Goal: Transaction & Acquisition: Purchase product/service

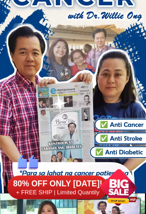
scroll to position [116, 0]
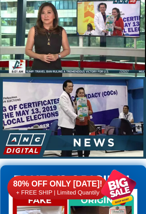
click at [89, 183] on h6 "80% OFF ONLY [DATE]!" at bounding box center [57, 183] width 101 height 10
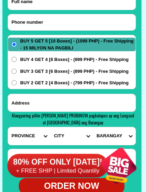
scroll to position [5538, 0]
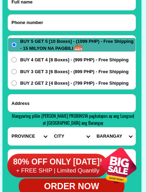
click at [14, 81] on input "BUY 2 GET 2 [4 Boxes] - (799 PHP) - Free Shipping" at bounding box center [13, 82] width 5 height 5
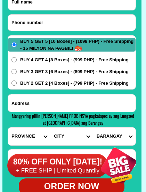
radio input "true"
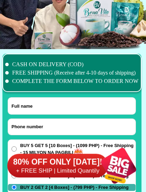
scroll to position [5434, 0]
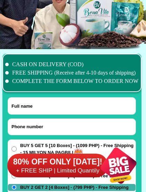
click at [29, 104] on input "Input full_name" at bounding box center [72, 105] width 128 height 17
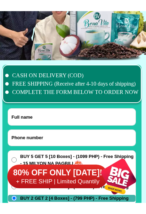
scroll to position [5434, 0]
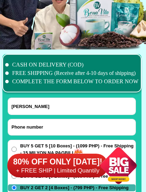
type input "[PERSON_NAME]"
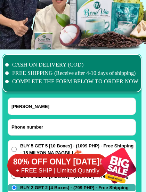
click at [57, 126] on input "Input phone_number" at bounding box center [72, 127] width 128 height 16
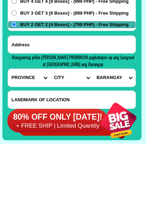
scroll to position [5530, 0]
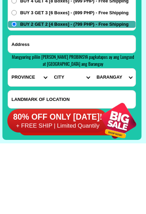
type input "661539763"
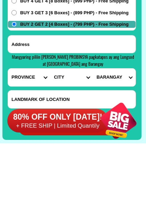
click at [35, 102] on input "Input address" at bounding box center [72, 110] width 128 height 17
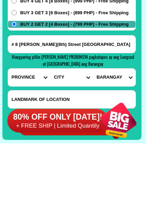
type input "# 8 [PERSON_NAME](8th) Street [GEOGRAPHIC_DATA]"
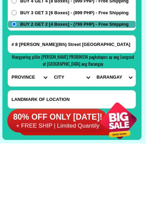
click at [48, 135] on select "PROVINCE [GEOGRAPHIC_DATA] [GEOGRAPHIC_DATA] [GEOGRAPHIC_DATA] [GEOGRAPHIC_DATA…" at bounding box center [29, 144] width 42 height 18
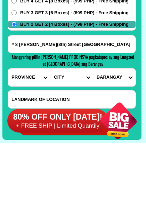
scroll to position [5597, 0]
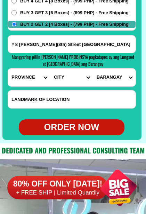
select select "63_993"
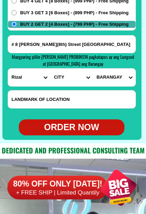
click at [91, 77] on select "CITY Angono Antipolo-city [GEOGRAPHIC_DATA] [GEOGRAPHIC_DATA] [PERSON_NAME] Pil…" at bounding box center [71, 78] width 42 height 18
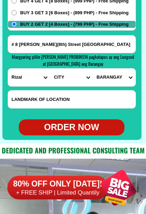
select select "63_993568"
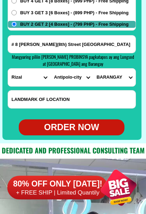
click at [132, 77] on select "[GEOGRAPHIC_DATA] nayon [GEOGRAPHIC_DATA] [GEOGRAPHIC_DATA] [GEOGRAPHIC_DATA] […" at bounding box center [114, 78] width 42 height 18
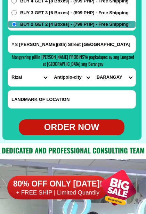
select select "63_9935682142"
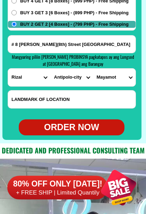
click at [85, 96] on input "Input LANDMARKOFLOCATION" at bounding box center [72, 99] width 128 height 18
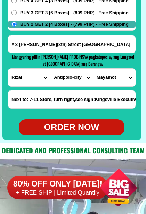
click at [133, 98] on input "Next to: 7-11 Store, turn right,see sign:Kingsville Executive Vill" at bounding box center [72, 99] width 128 height 18
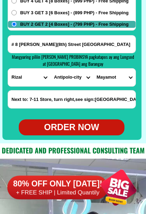
type input "Next to: 7-11 Store, turn right,see sign:[GEOGRAPHIC_DATA]"
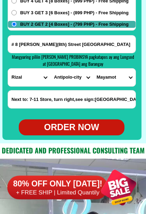
click at [93, 129] on div "ORDER NOW" at bounding box center [72, 127] width 106 height 13
type input "[PERSON_NAME]"
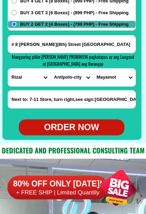
type input "# 8 [PERSON_NAME](8th) Street [GEOGRAPHIC_DATA]"
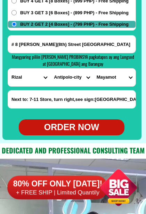
radio input "true"
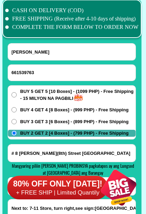
scroll to position [5487, 0]
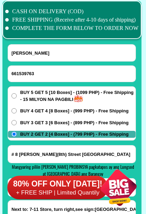
click at [15, 121] on input "BUY 3 GET 3 [6 Boxes] - (899 PHP) - Free Shipping" at bounding box center [13, 122] width 5 height 5
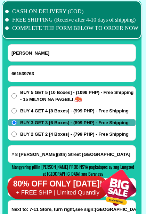
click at [76, 185] on h6 "80% OFF ONLY [DATE]!" at bounding box center [57, 184] width 101 height 10
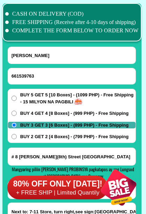
scroll to position [5483, 0]
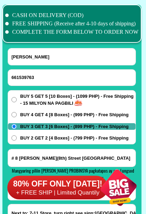
click at [83, 185] on h6 "80% OFF ONLY [DATE]!" at bounding box center [57, 183] width 101 height 10
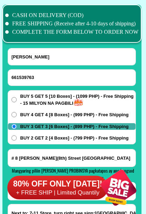
click at [130, 187] on div at bounding box center [118, 187] width 53 height 53
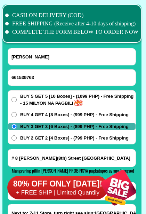
click at [127, 187] on div at bounding box center [118, 187] width 53 height 53
click at [126, 186] on div at bounding box center [118, 187] width 53 height 53
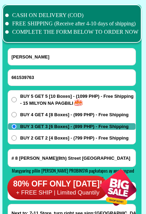
click at [126, 186] on div at bounding box center [118, 187] width 53 height 53
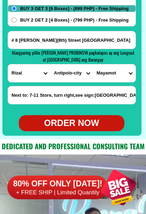
scroll to position [5601, 0]
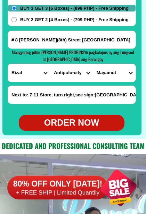
click at [83, 122] on div "ORDER NOW" at bounding box center [72, 122] width 106 height 13
radio input "true"
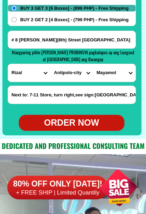
scroll to position [5487, 0]
